Goal: Obtain resource: Download file/media

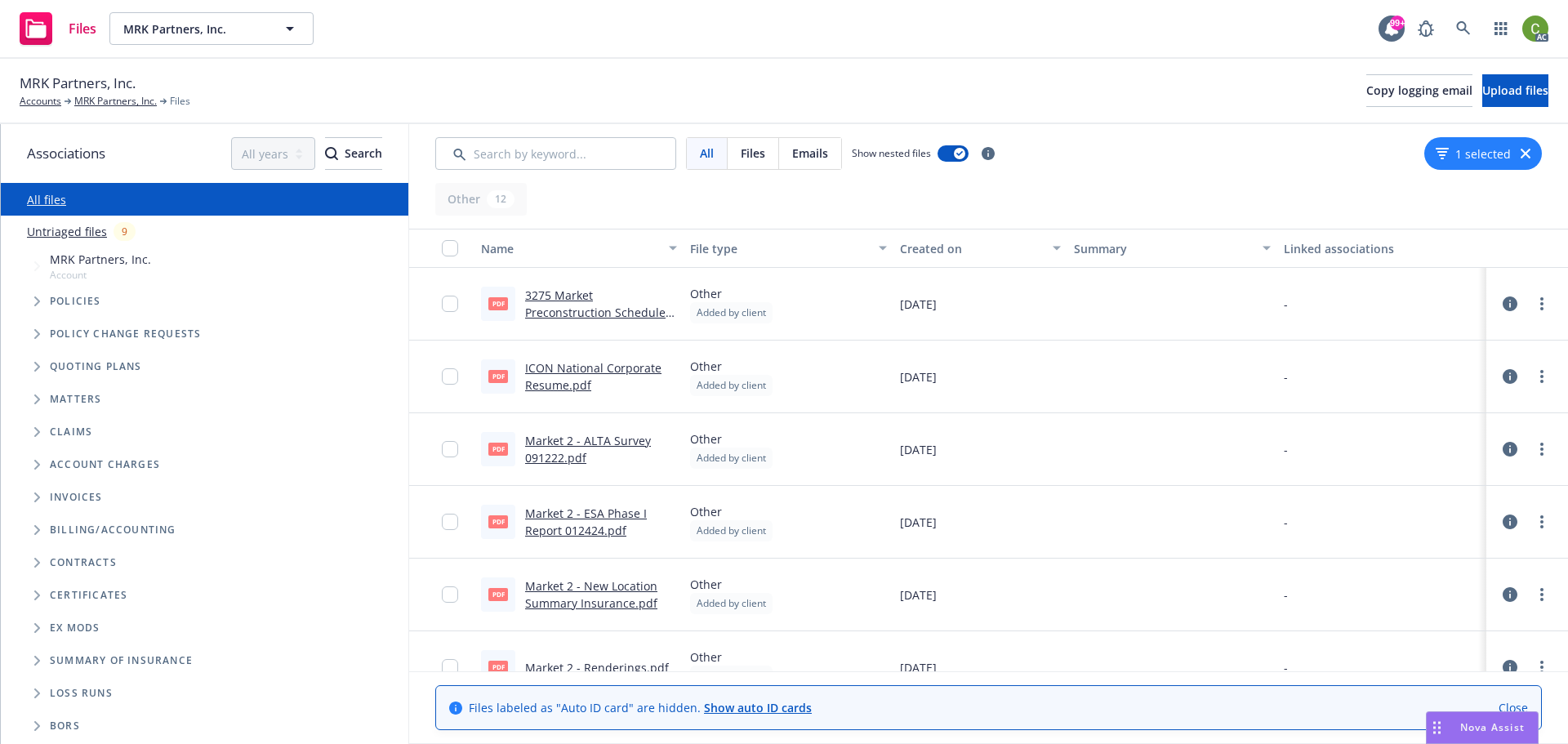
click at [598, 317] on link "3275 Market Preconstruction Schedule - Design thru GMP [DATE].pdf" at bounding box center [598, 320] width 147 height 67
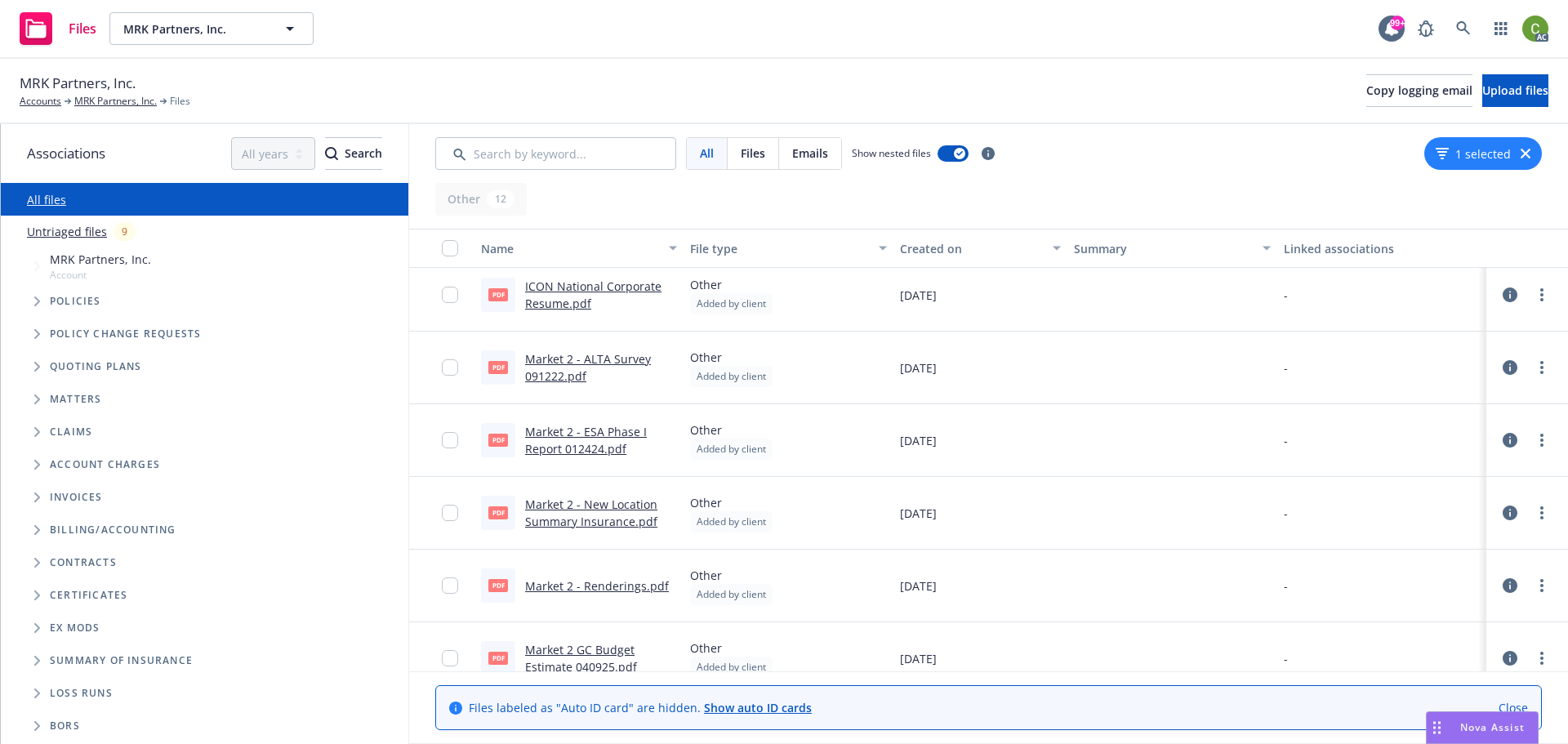
scroll to position [163, 0]
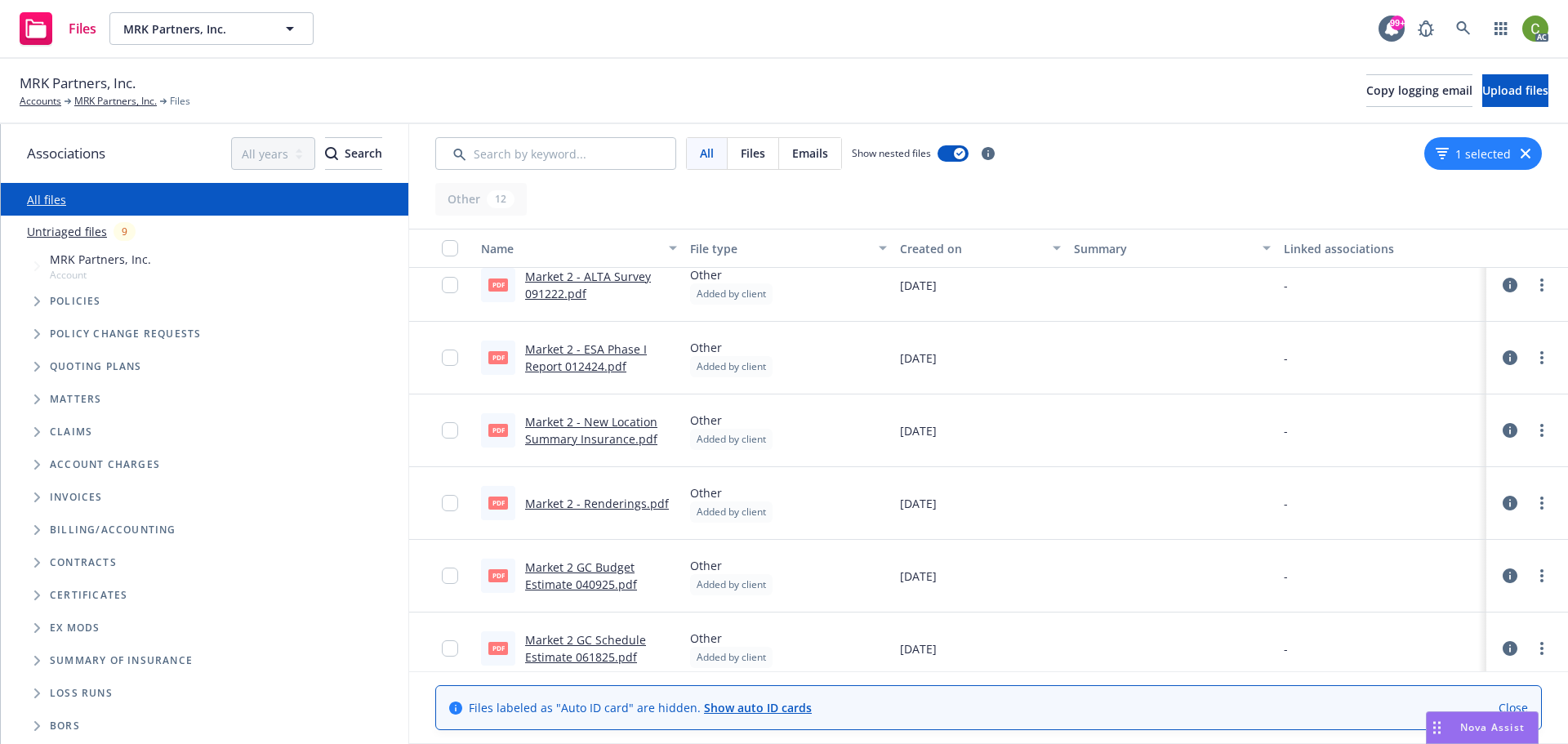
click at [608, 506] on link "Market 2 - Renderings.pdf" at bounding box center [597, 504] width 144 height 16
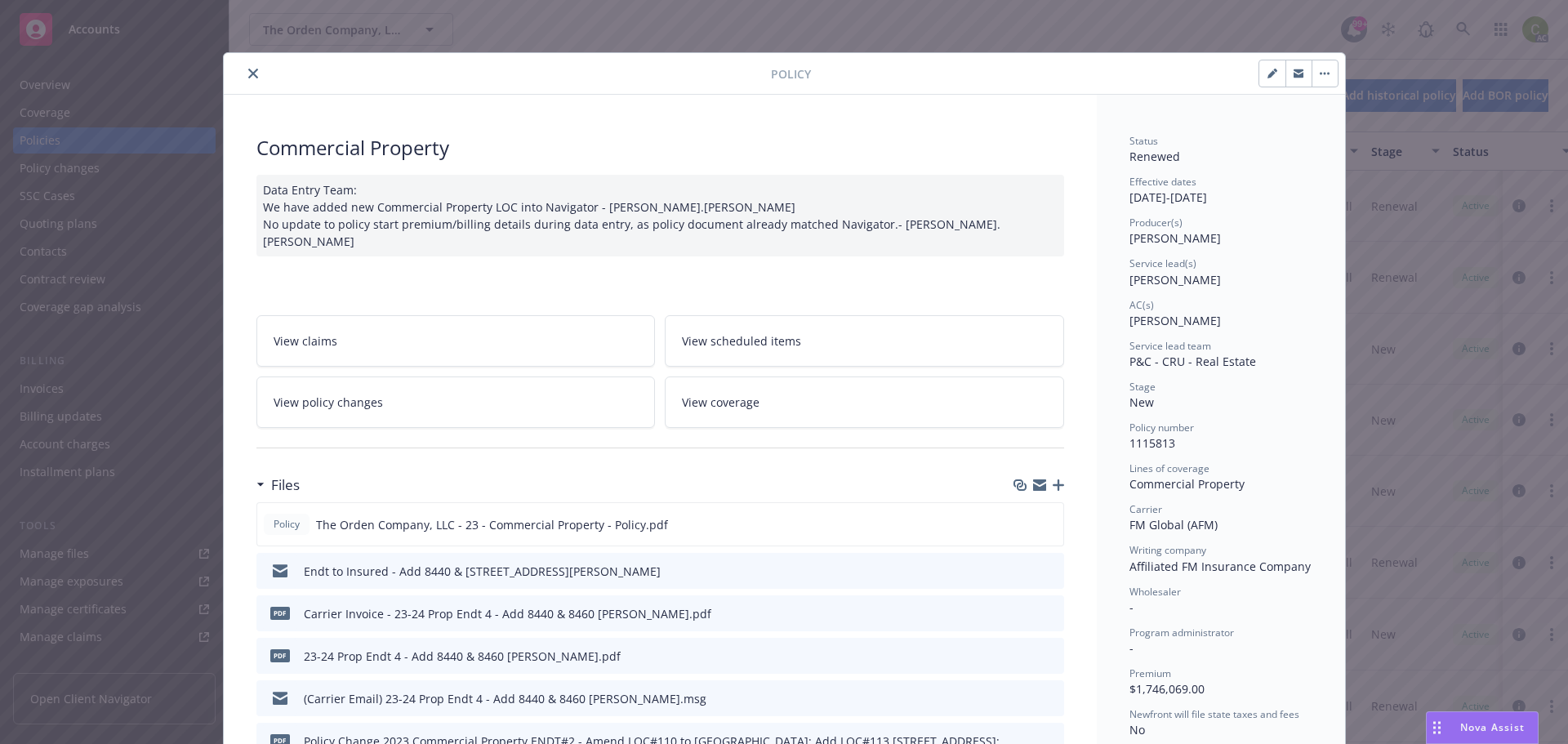
scroll to position [5513, 0]
